Goal: Transaction & Acquisition: Purchase product/service

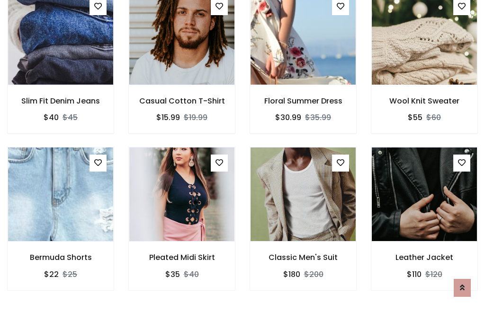
click at [242, 155] on div "Classic Men's Suit $180 $200" at bounding box center [302, 225] width 121 height 157
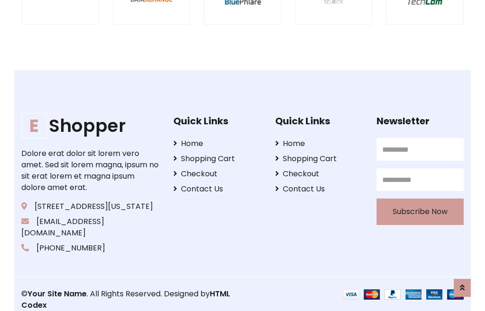
scroll to position [1802, 0]
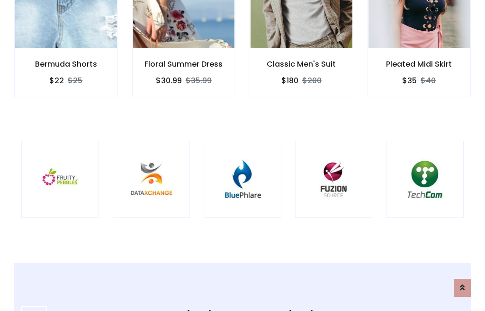
click at [242, 156] on img at bounding box center [242, 180] width 54 height 54
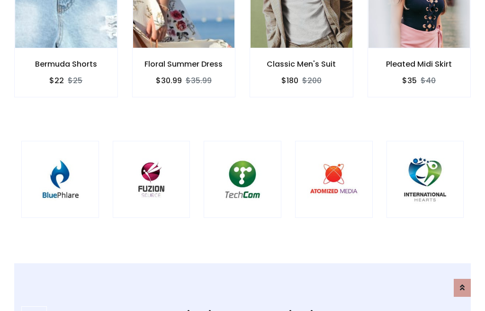
click at [242, 156] on img at bounding box center [242, 180] width 54 height 54
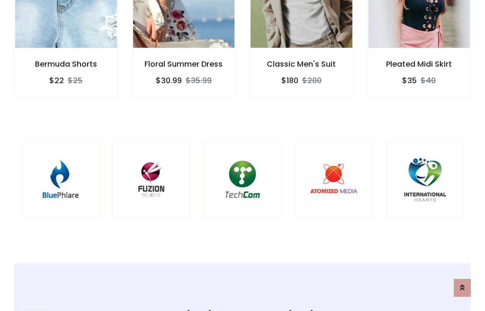
click at [242, 156] on img at bounding box center [242, 180] width 54 height 54
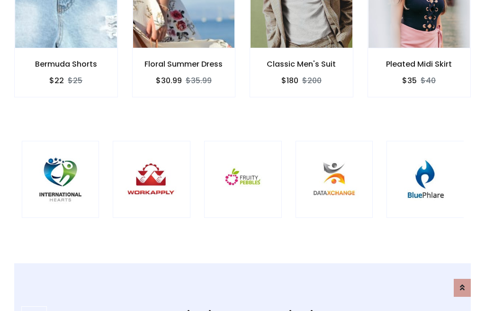
scroll to position [0, 0]
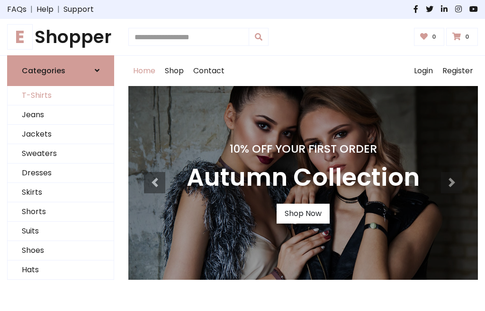
click at [61, 96] on link "T-Shirts" at bounding box center [61, 95] width 106 height 19
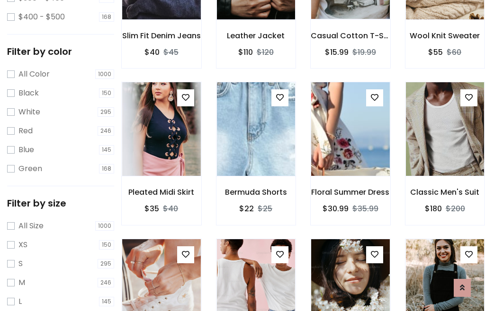
scroll to position [88, 0]
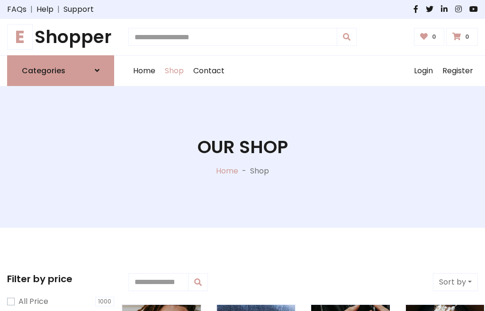
click at [61, 37] on h1 "E Shopper" at bounding box center [60, 37] width 107 height 21
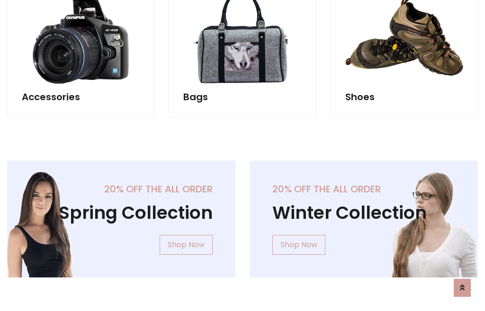
scroll to position [920, 0]
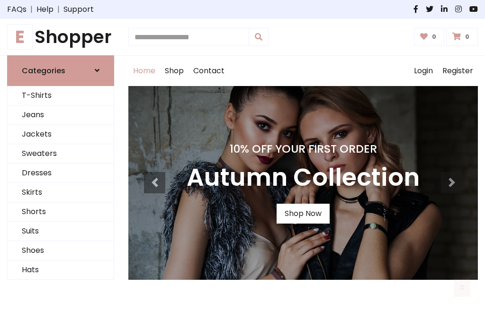
scroll to position [311, 0]
